Goal: Communication & Community: Connect with others

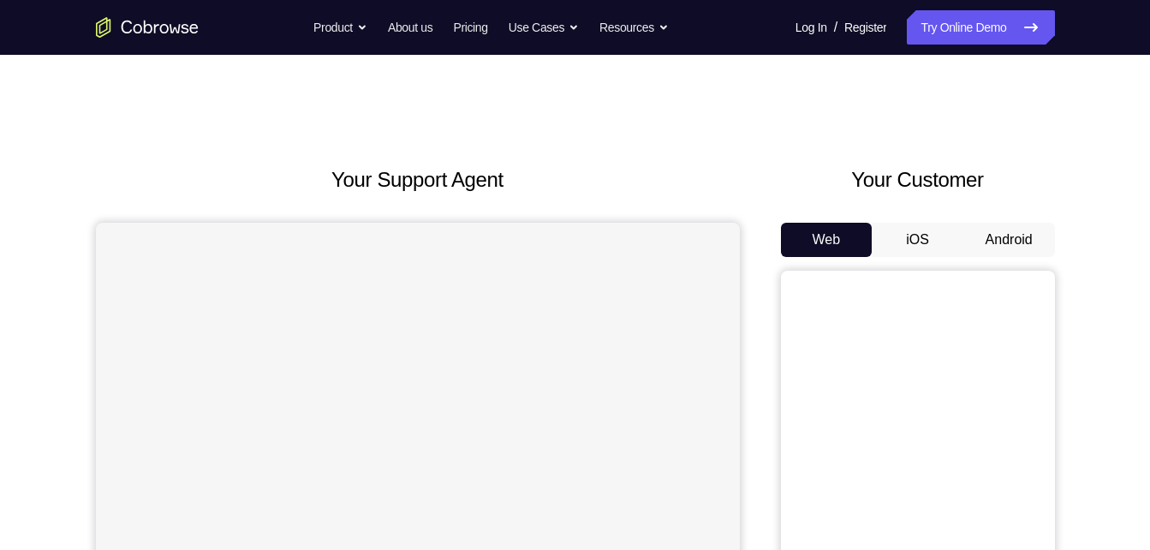
click at [1035, 245] on button "Android" at bounding box center [1010, 240] width 92 height 34
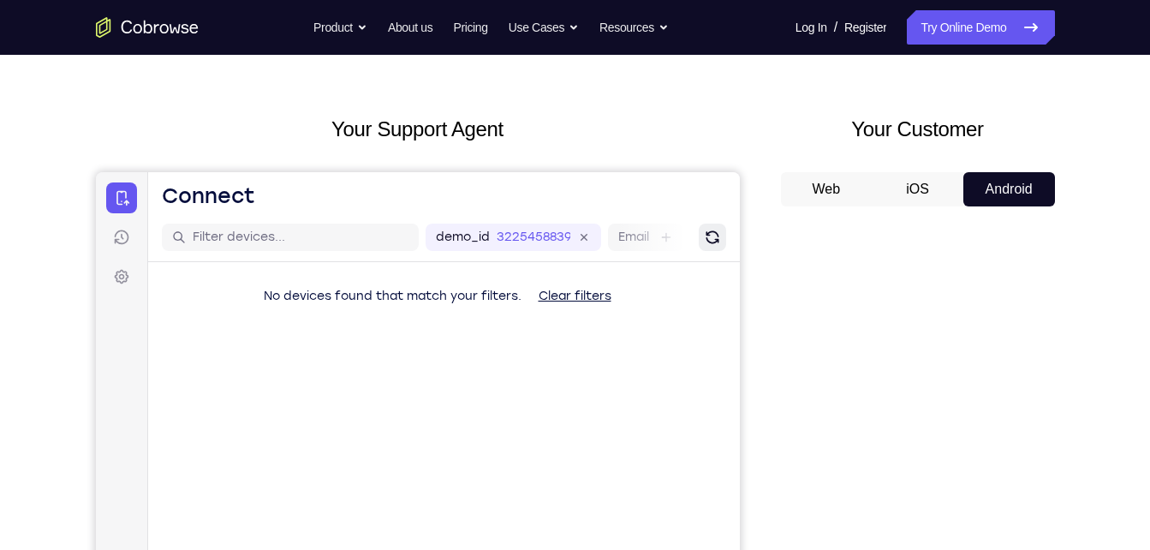
click at [716, 232] on icon "Refresh" at bounding box center [711, 237] width 17 height 17
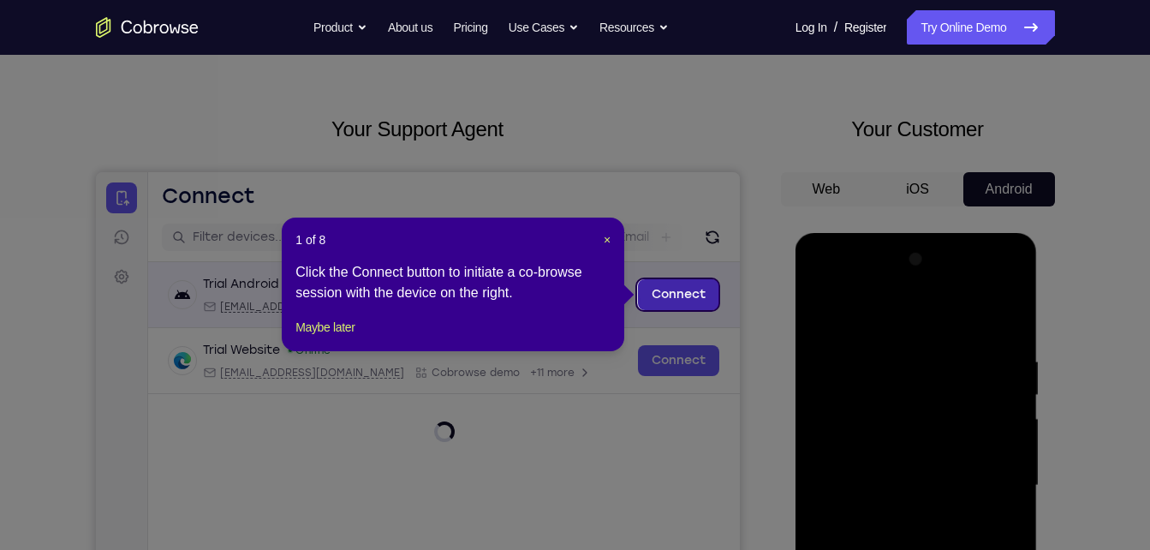
click at [702, 289] on link "Connect" at bounding box center [677, 294] width 81 height 31
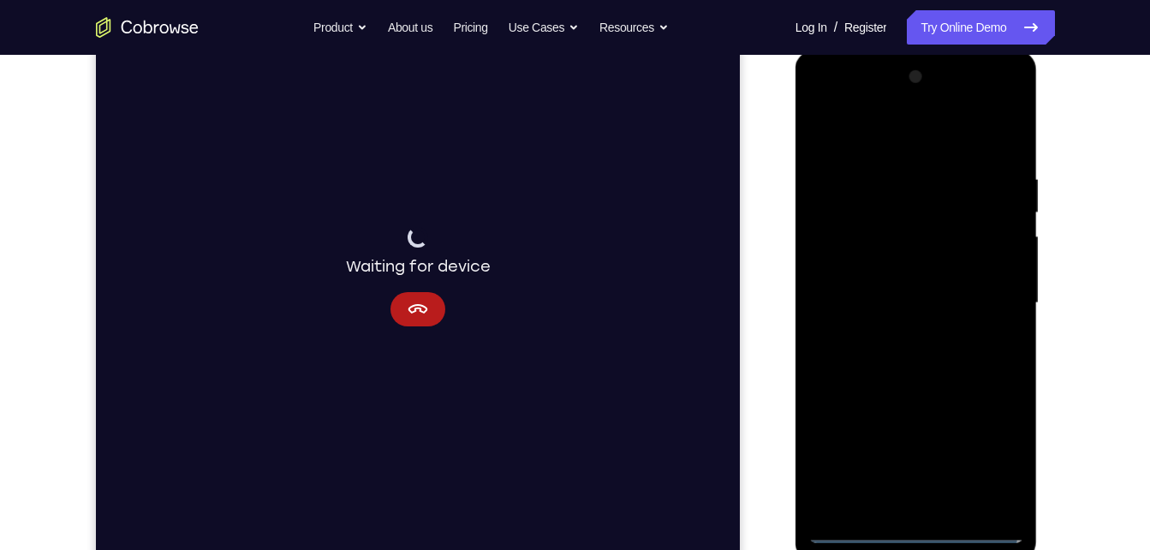
scroll to position [234, 0]
click at [940, 336] on div at bounding box center [917, 303] width 216 height 480
click at [911, 527] on div at bounding box center [917, 303] width 216 height 480
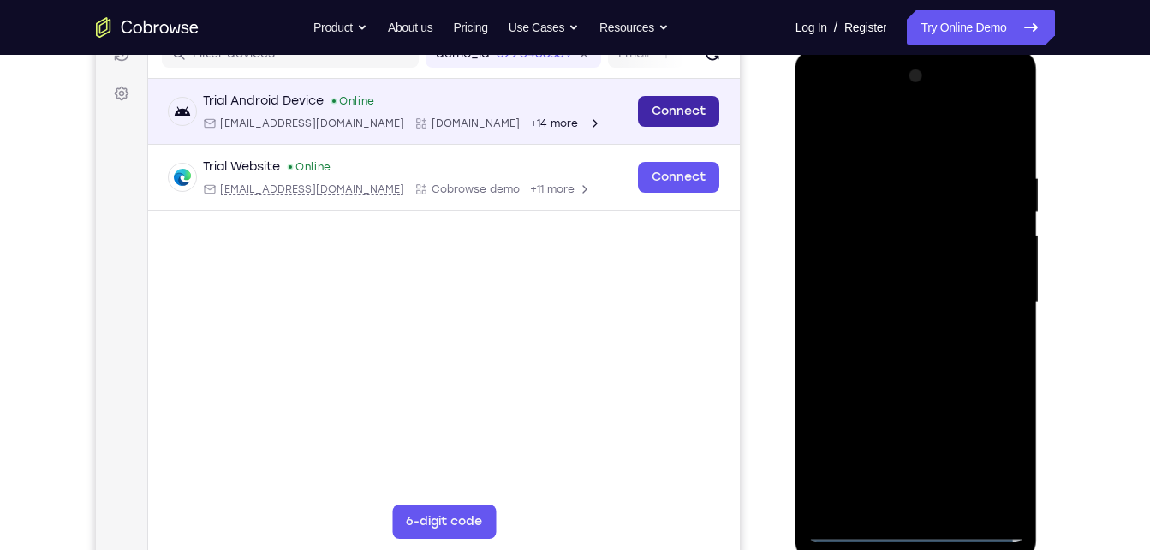
click at [701, 103] on link "Connect" at bounding box center [677, 111] width 81 height 31
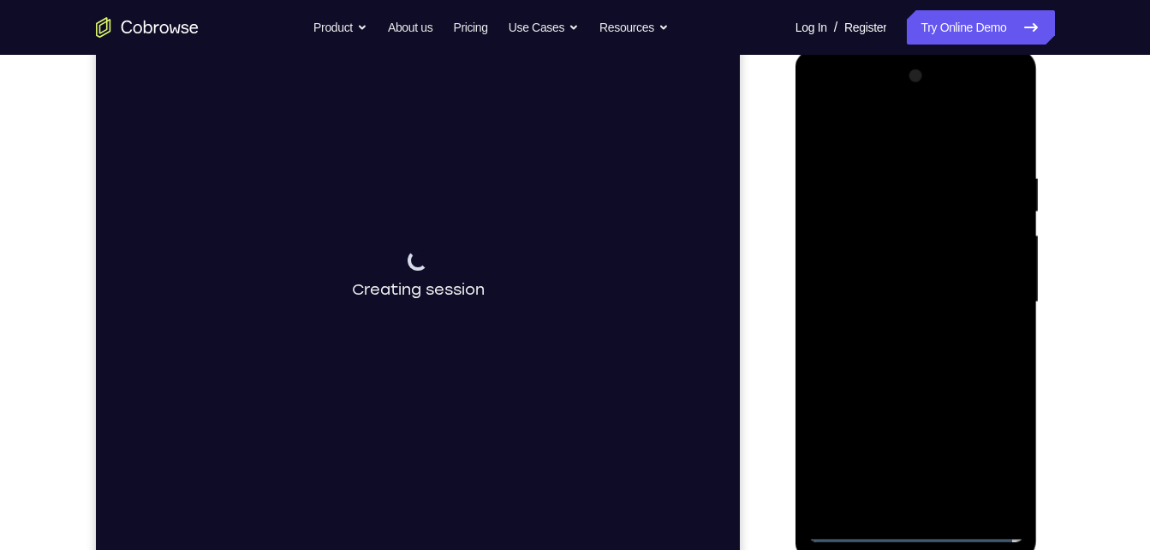
click at [991, 446] on div at bounding box center [917, 303] width 216 height 480
click at [944, 336] on div at bounding box center [917, 303] width 216 height 480
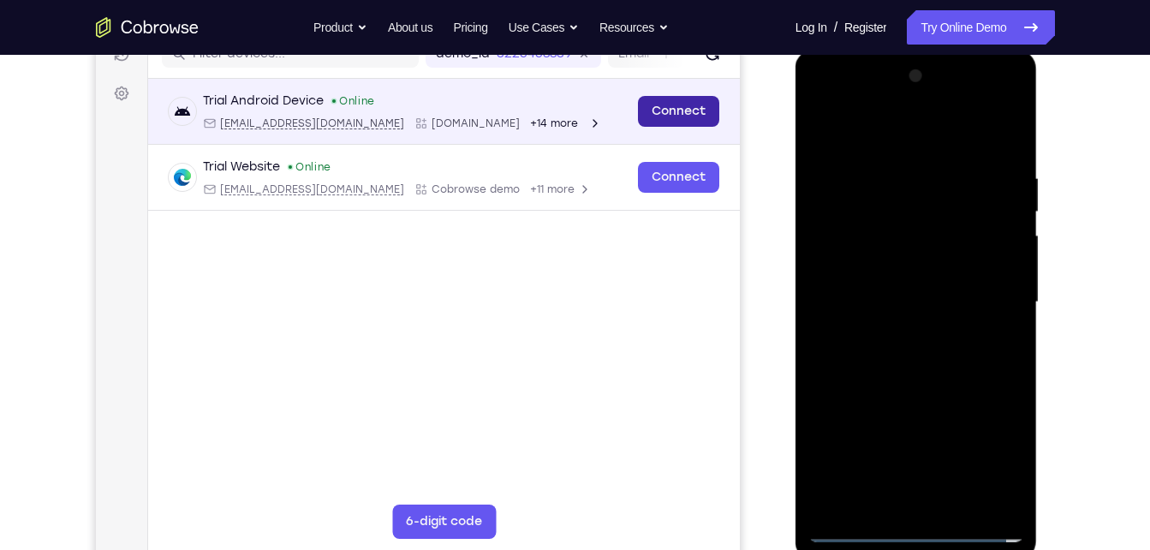
click at [711, 119] on link "Connect" at bounding box center [677, 111] width 81 height 31
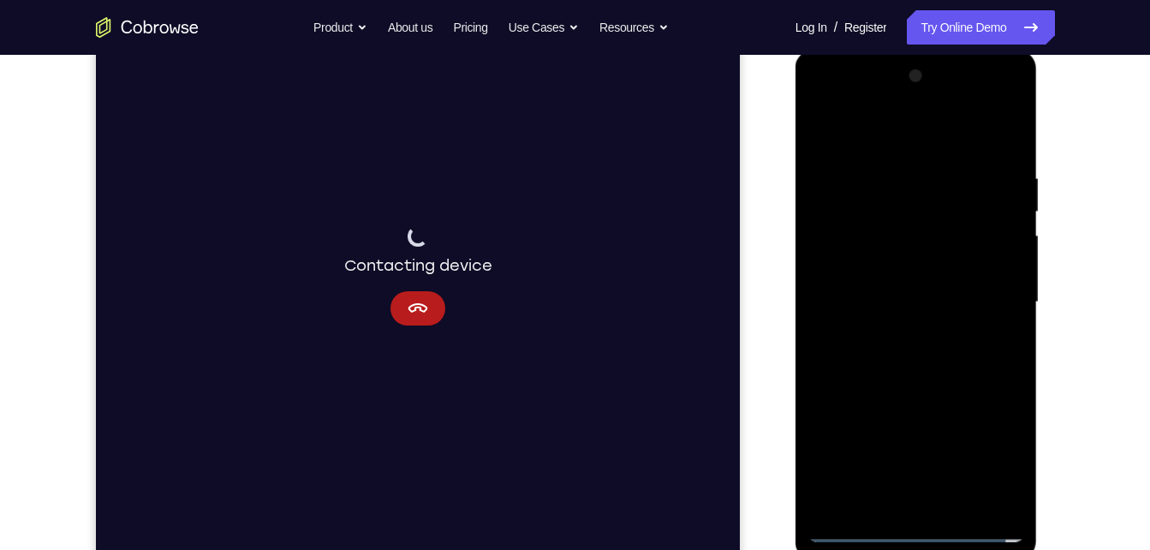
click at [922, 531] on div at bounding box center [917, 303] width 216 height 480
click at [951, 326] on div at bounding box center [917, 303] width 216 height 480
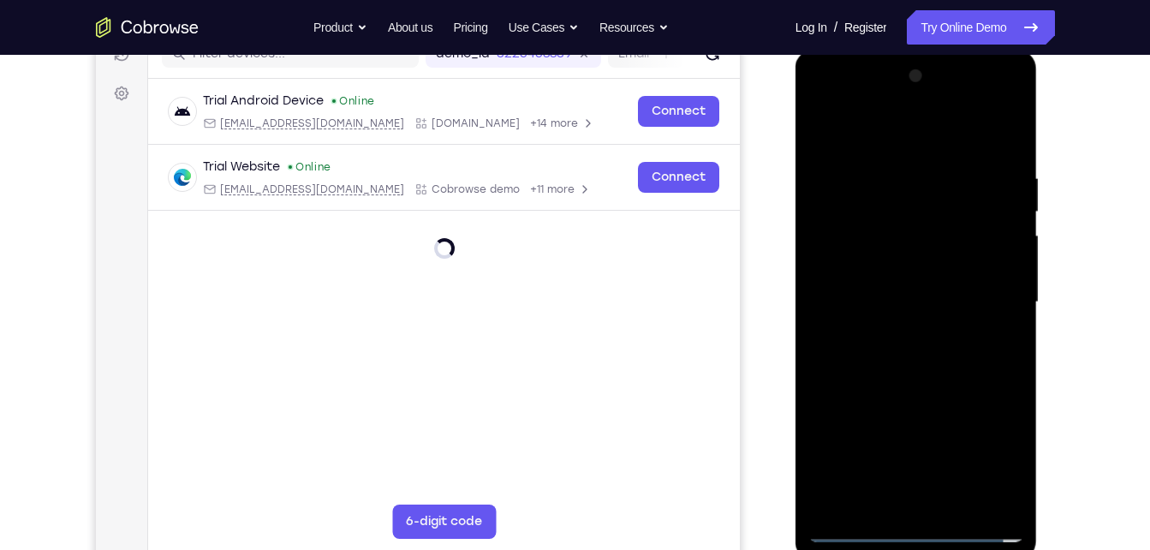
click at [917, 531] on div at bounding box center [917, 303] width 216 height 480
click at [989, 453] on div at bounding box center [917, 303] width 216 height 480
click at [875, 138] on div at bounding box center [917, 303] width 216 height 480
click at [823, 126] on div at bounding box center [917, 303] width 216 height 480
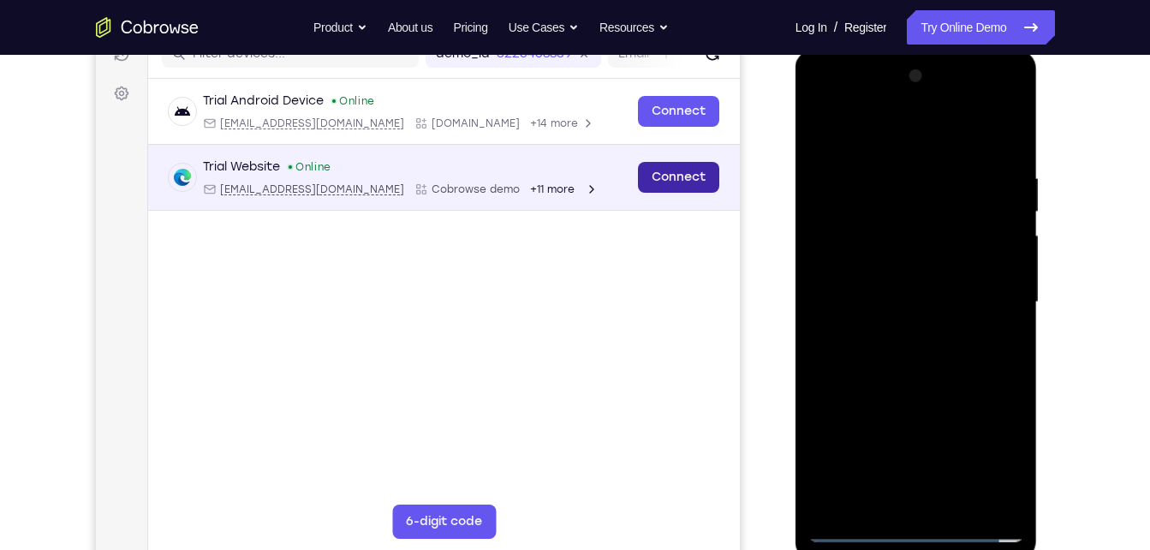
click at [689, 180] on link "Connect" at bounding box center [677, 177] width 81 height 31
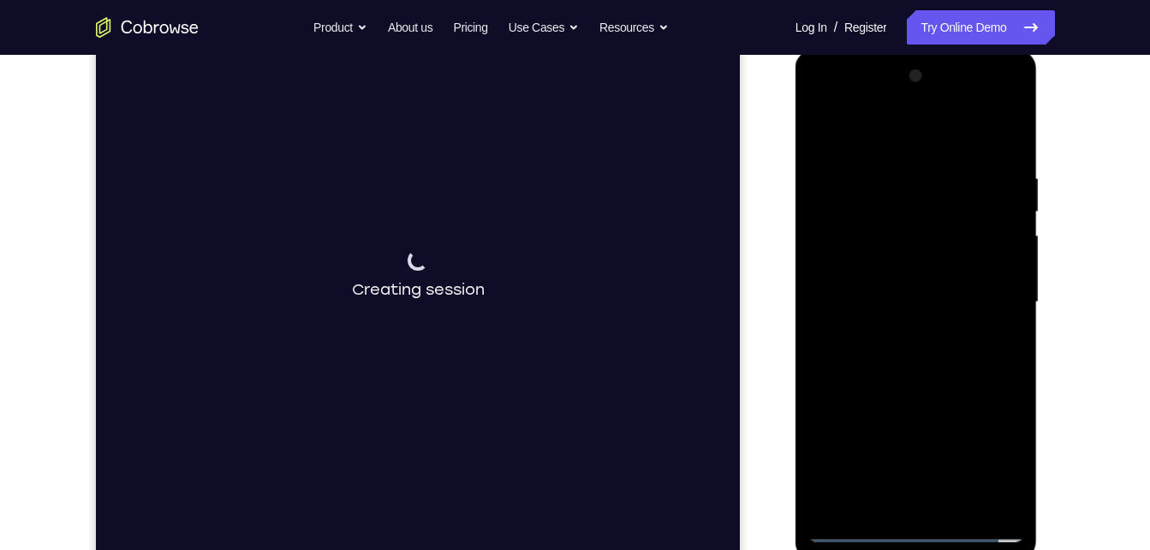
click at [846, 149] on div at bounding box center [917, 303] width 216 height 480
click at [996, 304] on div at bounding box center [917, 303] width 216 height 480
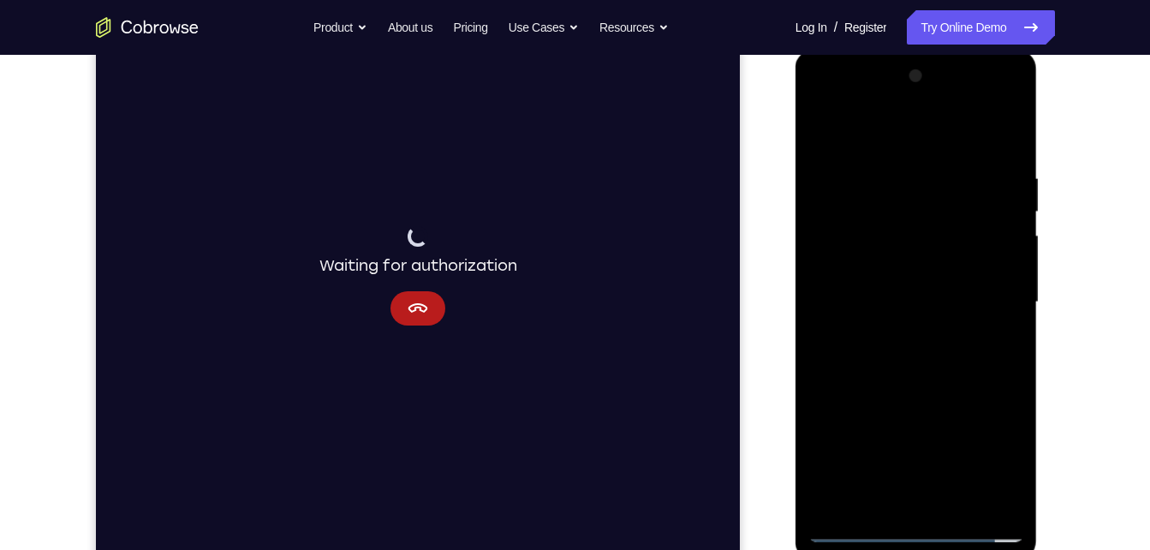
click at [899, 505] on div at bounding box center [917, 303] width 216 height 480
click at [852, 533] on div at bounding box center [917, 303] width 216 height 480
click at [899, 503] on div at bounding box center [917, 303] width 216 height 480
click at [855, 526] on div at bounding box center [917, 303] width 216 height 480
click at [929, 509] on div at bounding box center [917, 303] width 216 height 480
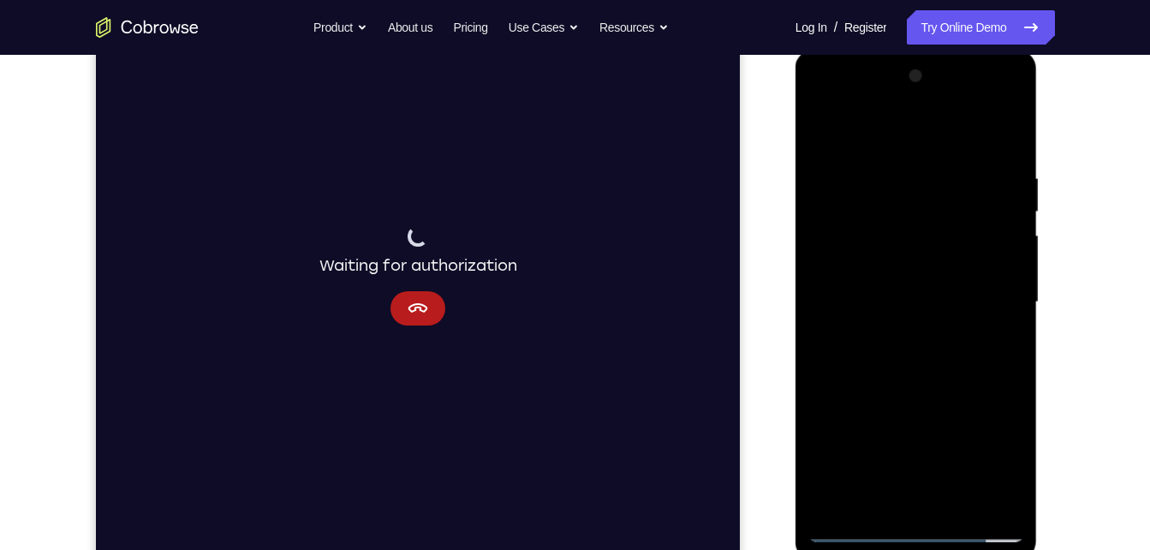
click at [893, 285] on div at bounding box center [917, 303] width 216 height 480
click at [895, 277] on div at bounding box center [917, 303] width 216 height 480
click at [897, 301] on div at bounding box center [917, 303] width 216 height 480
click at [898, 296] on div at bounding box center [917, 303] width 216 height 480
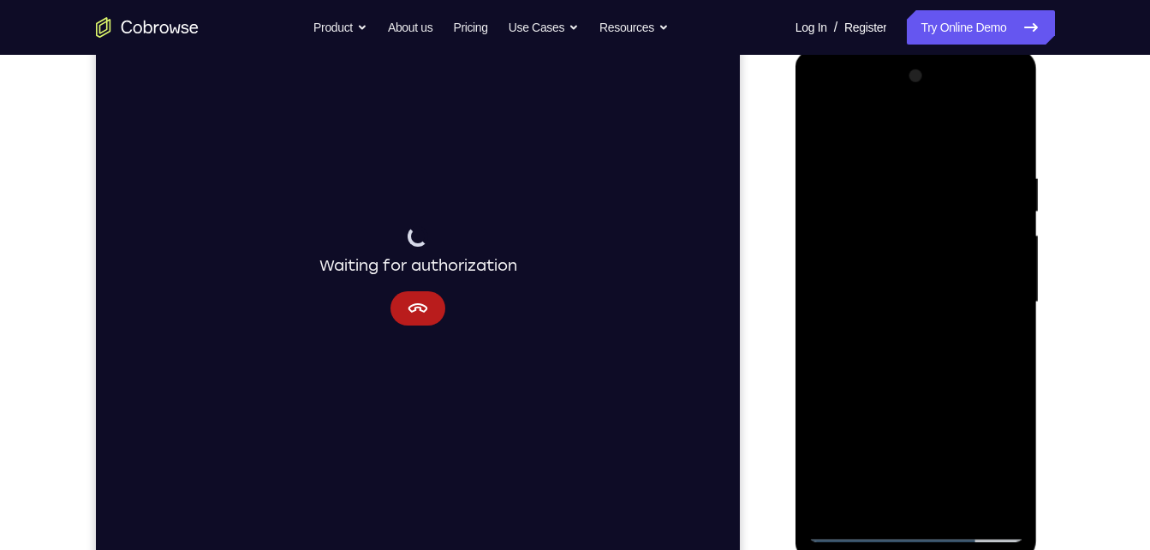
click at [899, 349] on div at bounding box center [917, 303] width 216 height 480
click at [904, 356] on div at bounding box center [917, 303] width 216 height 480
click at [1007, 151] on div at bounding box center [917, 303] width 216 height 480
click at [880, 175] on div at bounding box center [917, 303] width 216 height 480
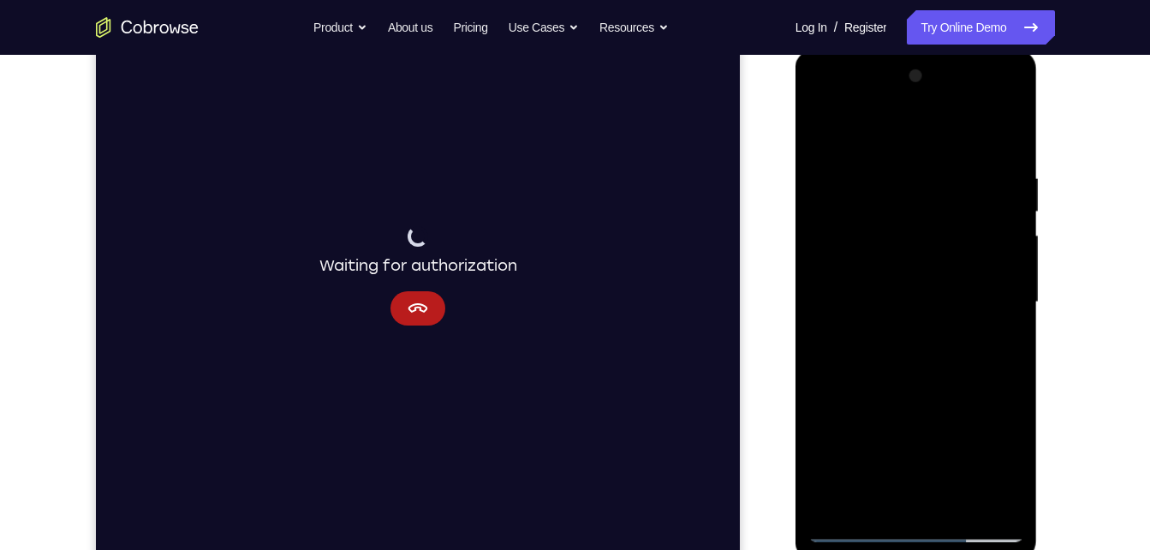
click at [1001, 139] on div at bounding box center [917, 303] width 216 height 480
click at [960, 503] on div at bounding box center [917, 303] width 216 height 480
click at [908, 389] on div at bounding box center [917, 303] width 216 height 480
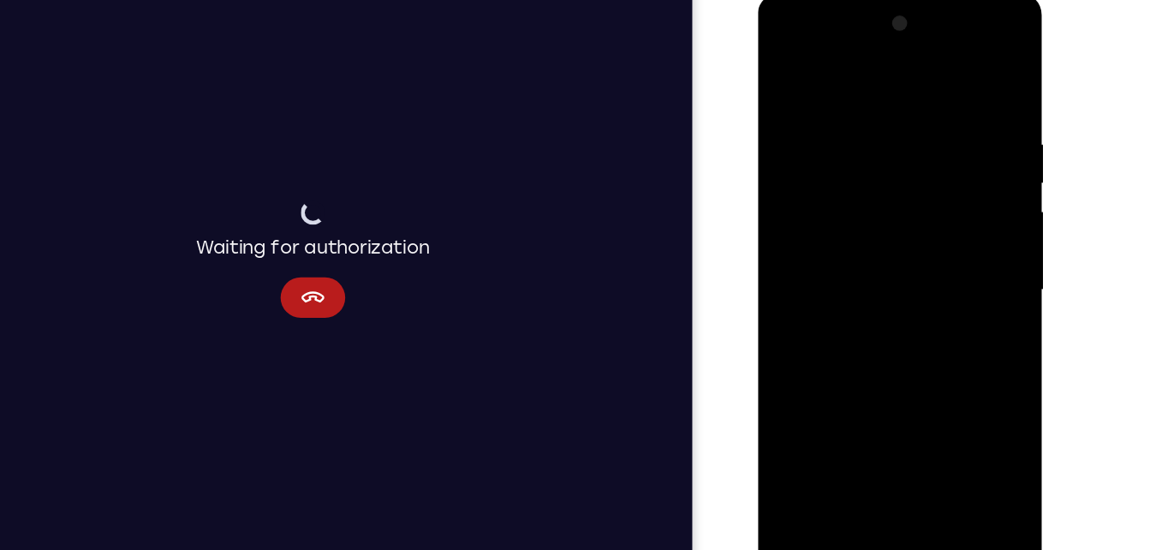
click at [793, 70] on div at bounding box center [879, 246] width 216 height 480
drag, startPoint x: 913, startPoint y: 139, endPoint x: 955, endPoint y: 386, distance: 251.1
click at [955, 386] on div at bounding box center [879, 246] width 216 height 480
click at [846, 118] on div at bounding box center [879, 246] width 216 height 480
click at [968, 81] on div at bounding box center [879, 246] width 216 height 480
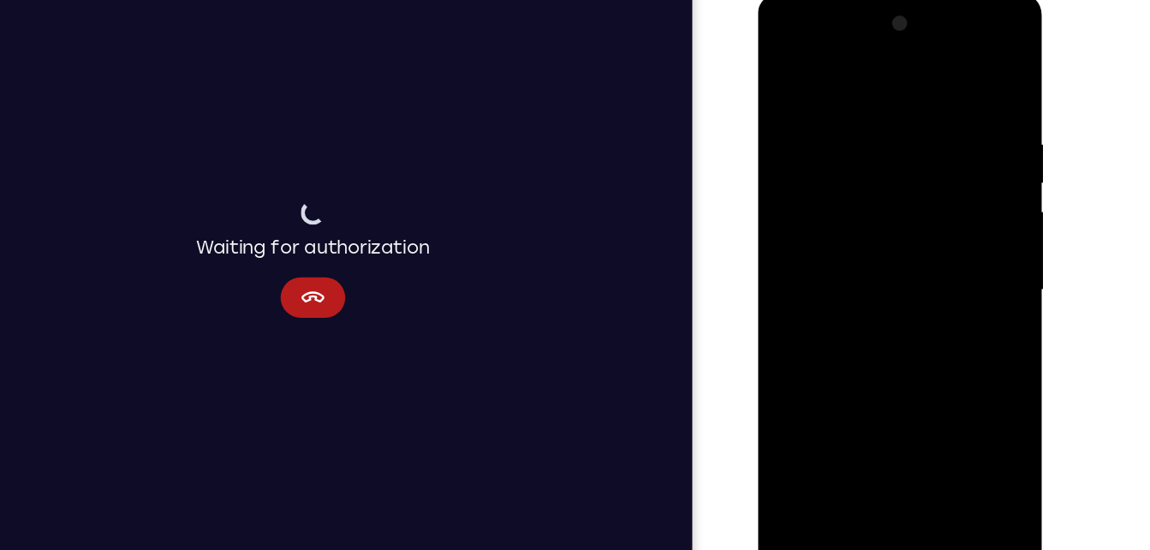
drag, startPoint x: 943, startPoint y: 96, endPoint x: 857, endPoint y: 97, distance: 86.5
click at [857, 97] on div at bounding box center [879, 246] width 216 height 480
click at [828, 108] on div at bounding box center [879, 246] width 216 height 480
drag, startPoint x: 828, startPoint y: 108, endPoint x: 865, endPoint y: 184, distance: 84.7
click at [865, 184] on div at bounding box center [879, 246] width 216 height 480
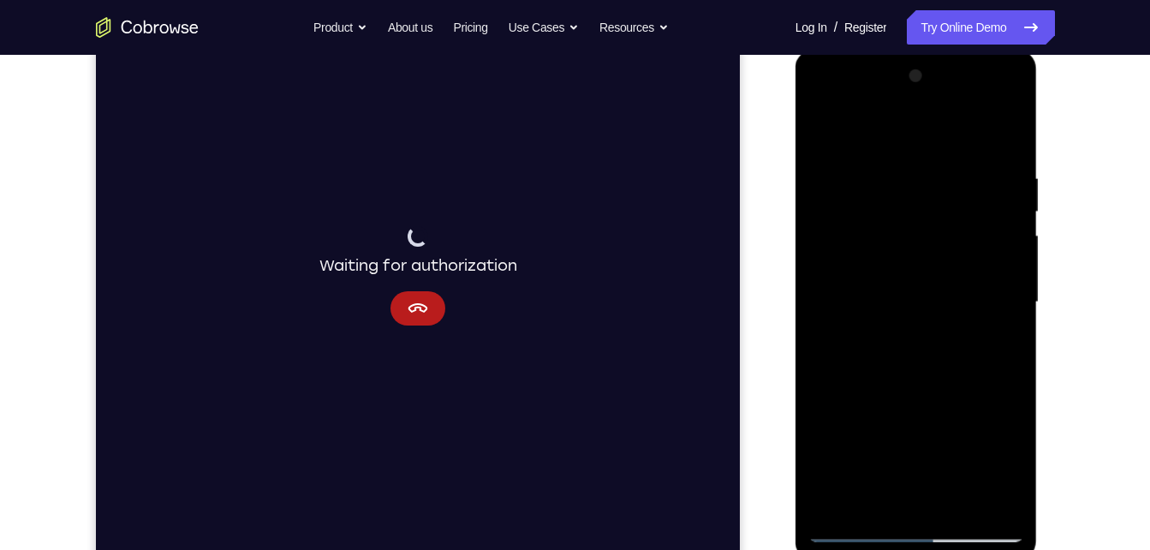
click at [1007, 140] on div at bounding box center [917, 303] width 216 height 480
click at [873, 500] on div at bounding box center [917, 303] width 216 height 480
click at [920, 128] on div at bounding box center [917, 303] width 216 height 480
click at [1003, 126] on div at bounding box center [917, 303] width 216 height 480
click at [826, 356] on div at bounding box center [917, 303] width 216 height 480
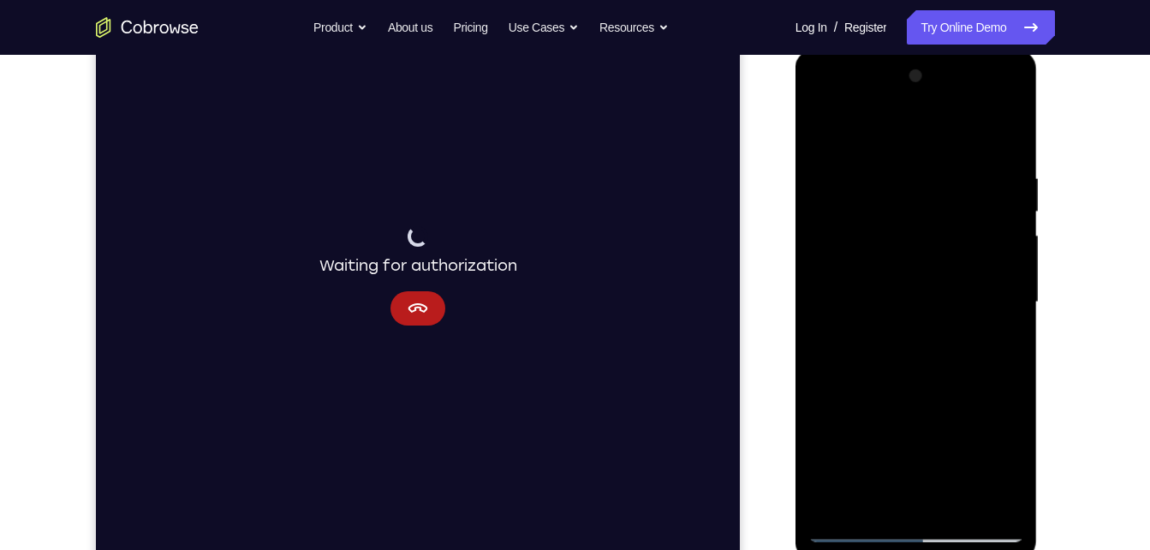
click at [830, 504] on div at bounding box center [917, 303] width 216 height 480
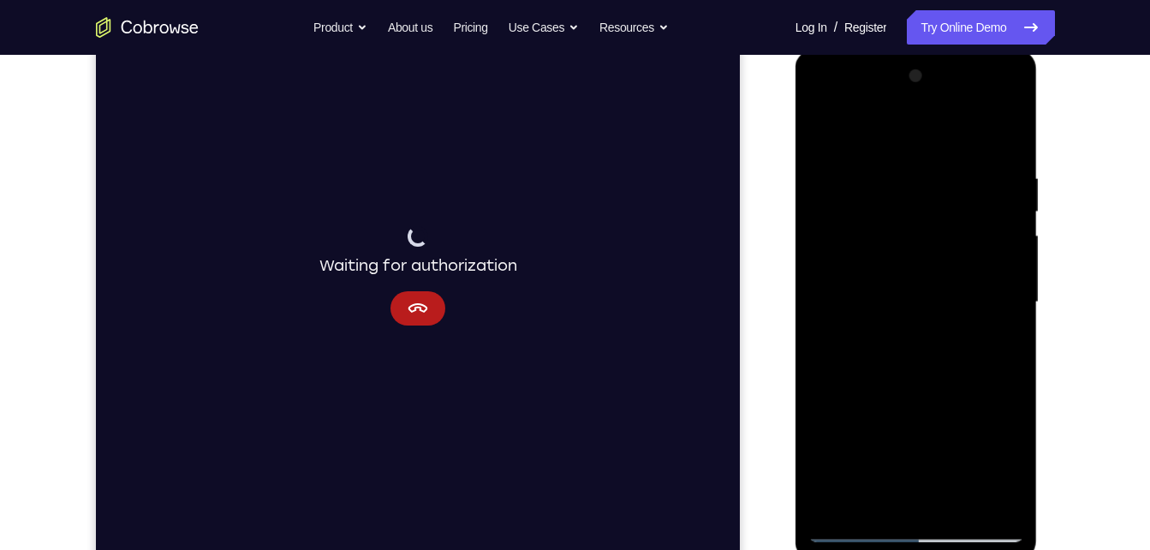
click at [830, 504] on div at bounding box center [917, 303] width 216 height 480
drag, startPoint x: 972, startPoint y: 232, endPoint x: 911, endPoint y: 535, distance: 308.5
click at [911, 535] on div at bounding box center [917, 303] width 216 height 480
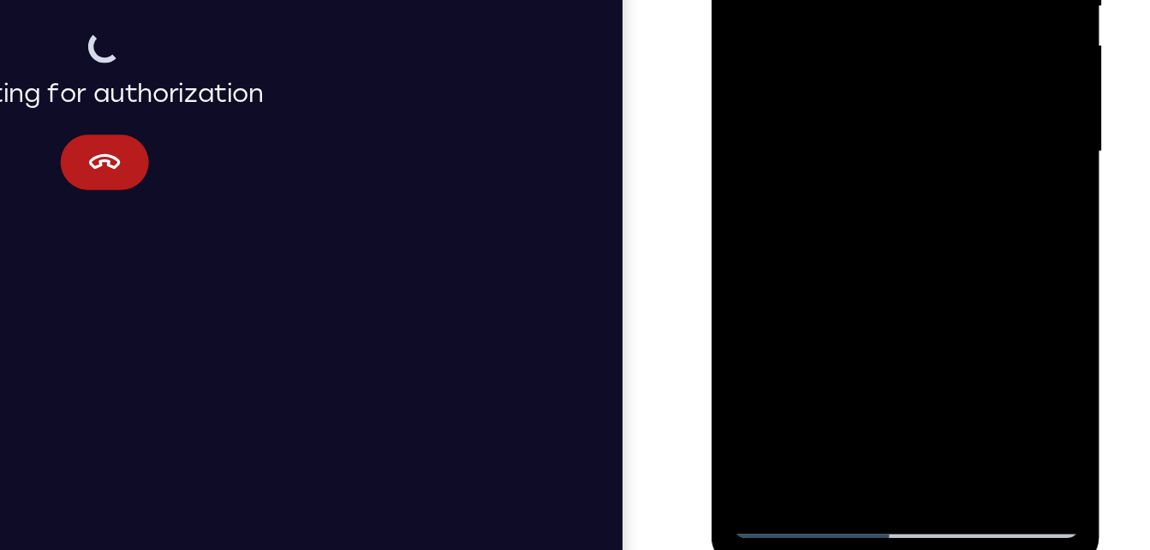
scroll to position [232, 0]
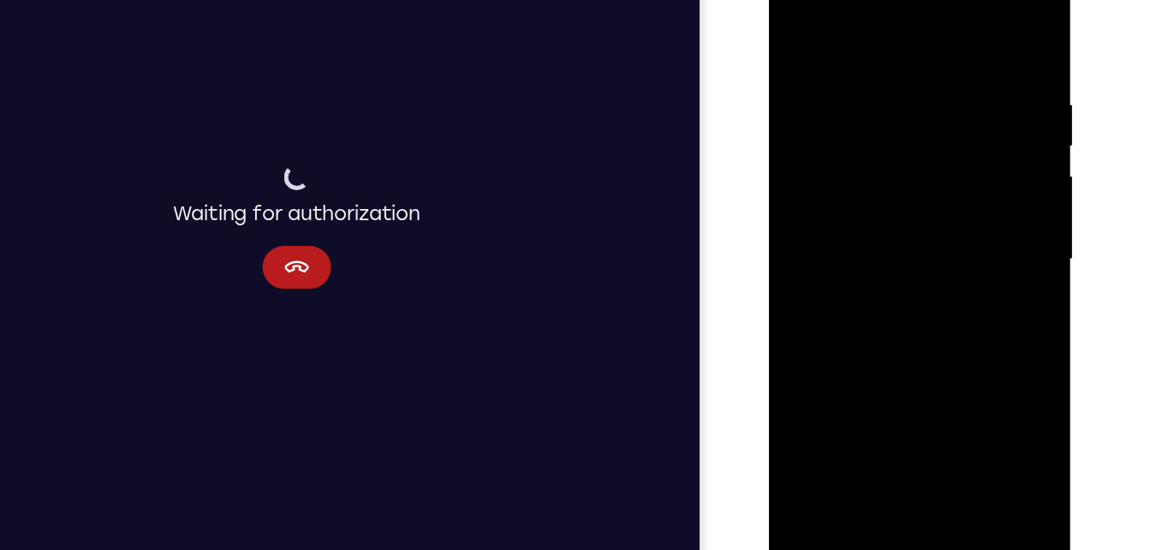
click at [937, 395] on div at bounding box center [890, 196] width 216 height 480
click at [962, 358] on div at bounding box center [890, 196] width 216 height 480
click at [931, 206] on div at bounding box center [890, 196] width 216 height 480
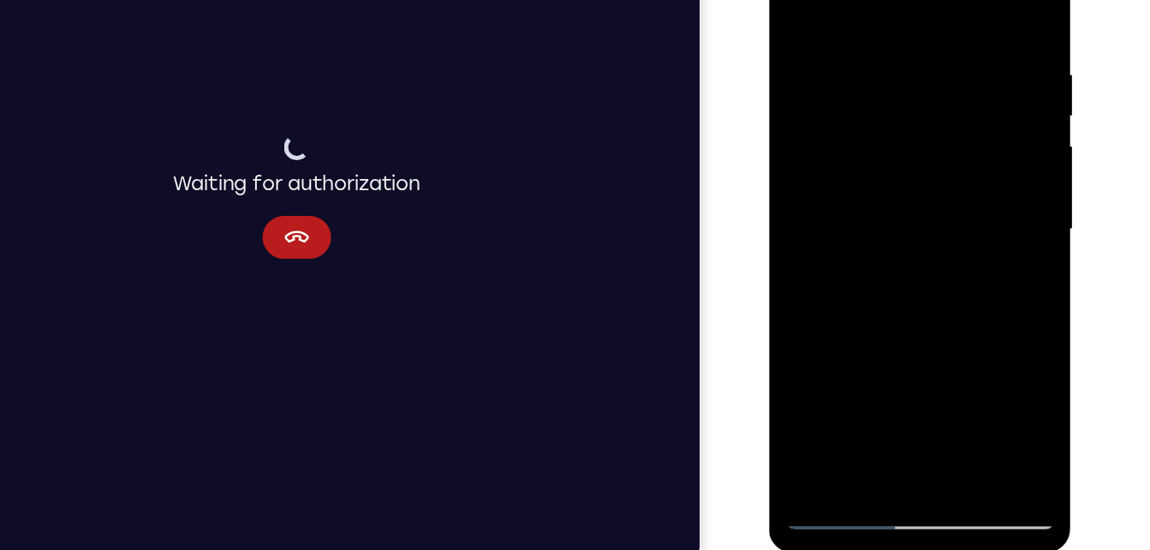
scroll to position [244, 0]
click at [947, 397] on div at bounding box center [890, 165] width 216 height 480
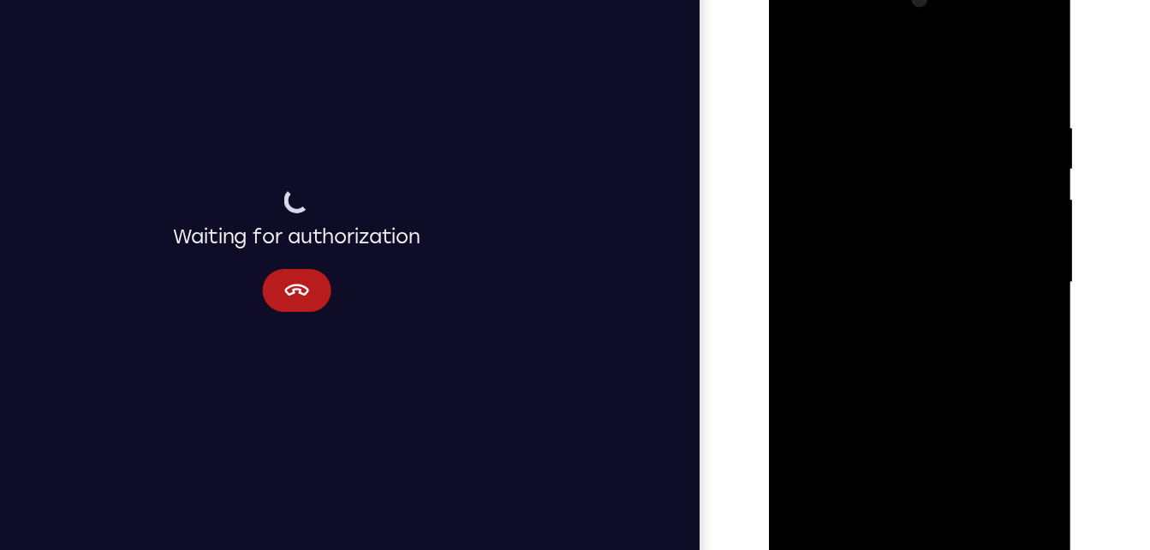
click at [897, 244] on div at bounding box center [890, 220] width 216 height 480
click at [930, 416] on div at bounding box center [890, 220] width 216 height 480
click at [801, 46] on div at bounding box center [890, 220] width 216 height 480
drag, startPoint x: 853, startPoint y: 79, endPoint x: 842, endPoint y: 31, distance: 49.2
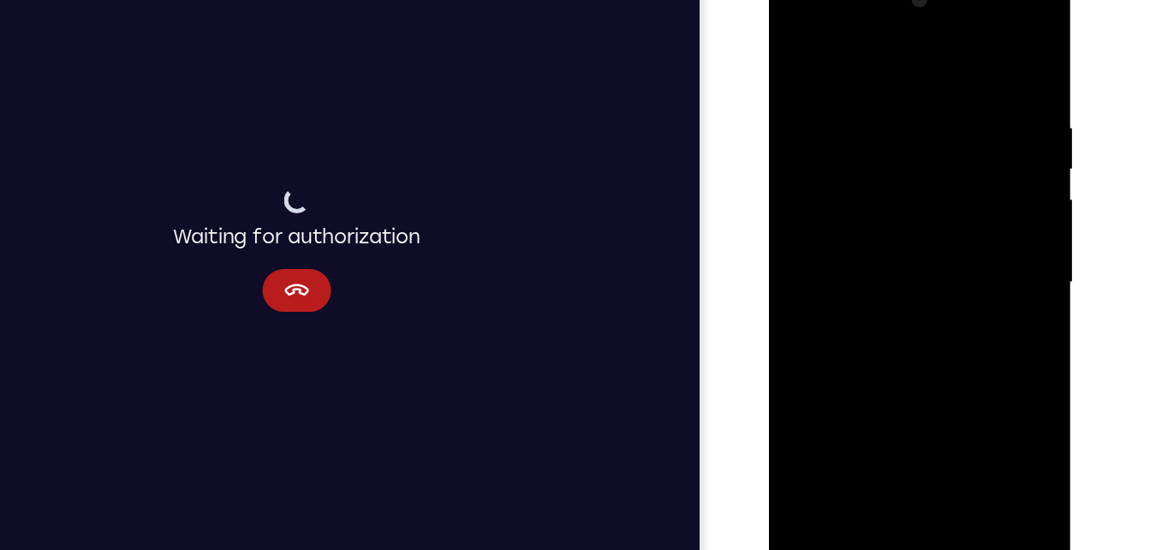
click at [842, 31] on div at bounding box center [890, 220] width 216 height 480
drag, startPoint x: 917, startPoint y: 266, endPoint x: 890, endPoint y: -33, distance: 301.0
click at [890, 0] on div at bounding box center [890, 222] width 242 height 511
drag, startPoint x: 928, startPoint y: 266, endPoint x: 863, endPoint y: 79, distance: 197.8
click at [863, 79] on div at bounding box center [890, 220] width 216 height 480
